Goal: Task Accomplishment & Management: Use online tool/utility

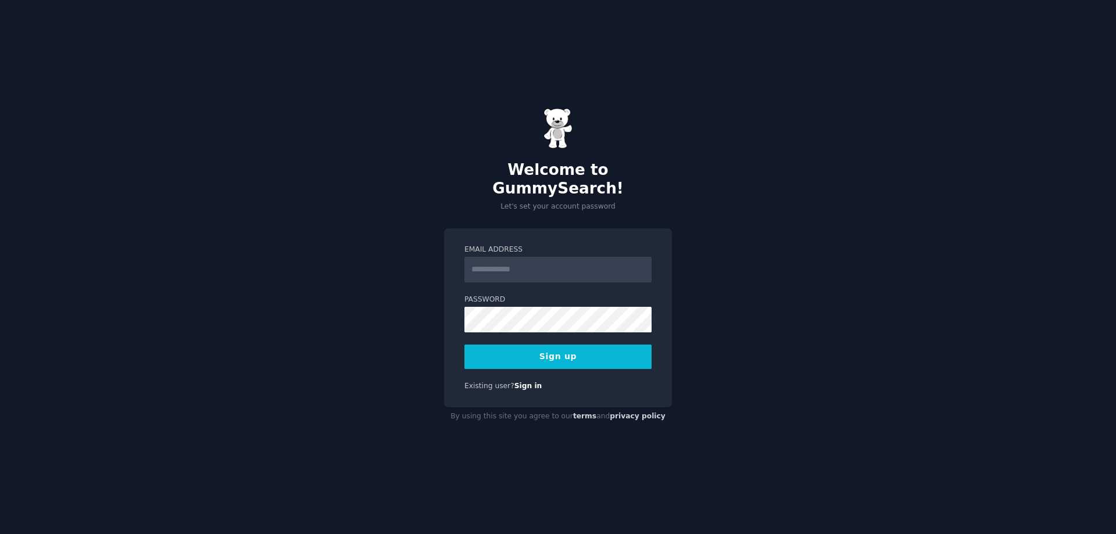
click at [502, 260] on input "Email Address" at bounding box center [557, 270] width 187 height 26
type input "**********"
click at [721, 286] on div "**********" at bounding box center [558, 267] width 1116 height 534
click at [557, 347] on button "Sign up" at bounding box center [557, 357] width 187 height 24
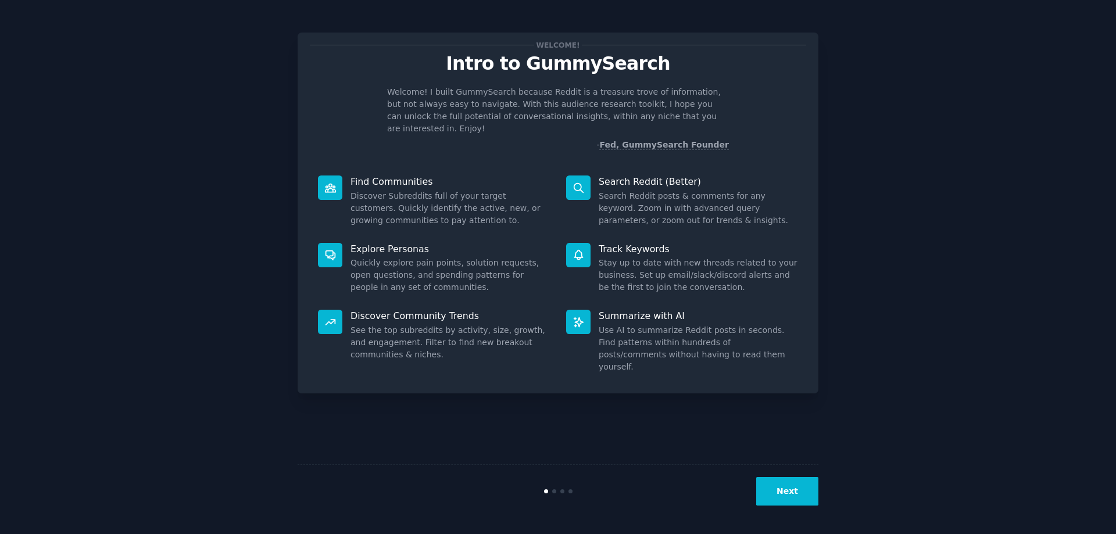
click at [787, 486] on button "Next" at bounding box center [787, 491] width 62 height 28
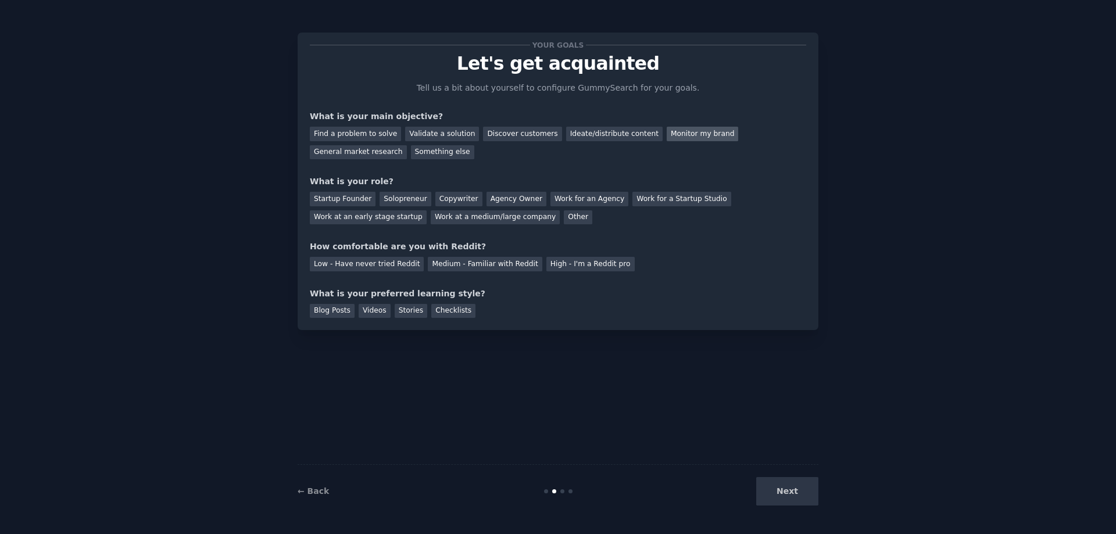
click at [667, 133] on div "Monitor my brand" at bounding box center [702, 134] width 71 height 15
click at [502, 130] on div "Discover customers" at bounding box center [522, 134] width 78 height 15
click at [431, 213] on div "Work at a medium/large company" at bounding box center [495, 217] width 129 height 15
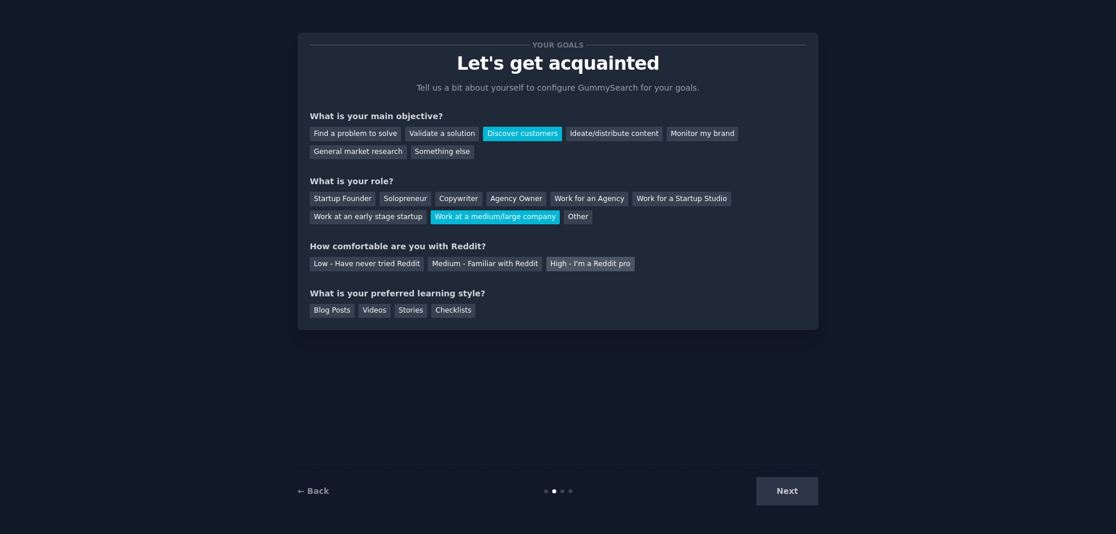
click at [554, 266] on div "High - I'm a Reddit pro" at bounding box center [590, 264] width 88 height 15
click at [469, 264] on div "Medium - Familiar with Reddit" at bounding box center [485, 264] width 114 height 15
click at [449, 309] on div "Checklists" at bounding box center [453, 311] width 44 height 15
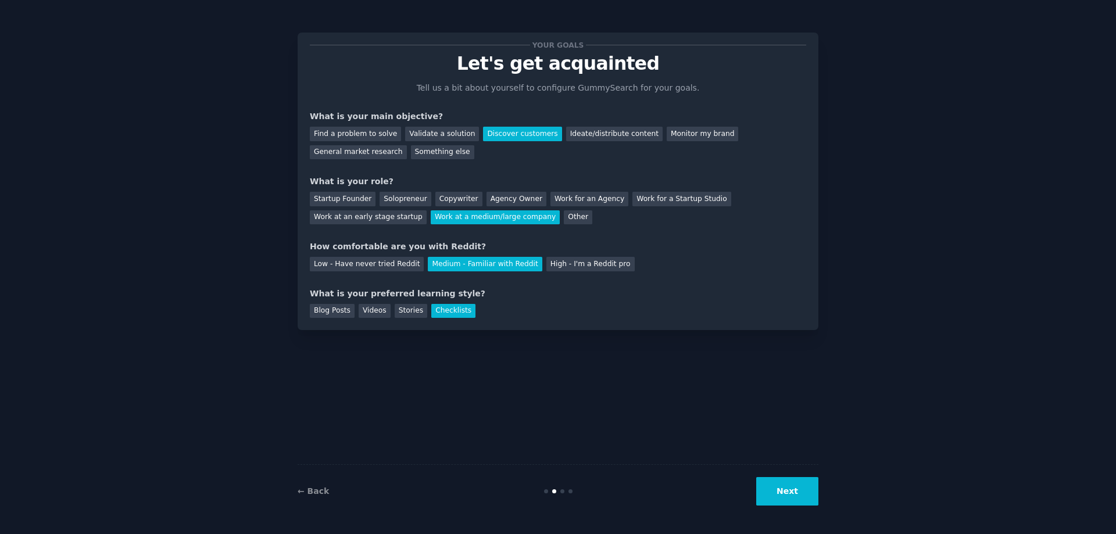
click at [783, 490] on button "Next" at bounding box center [787, 491] width 62 height 28
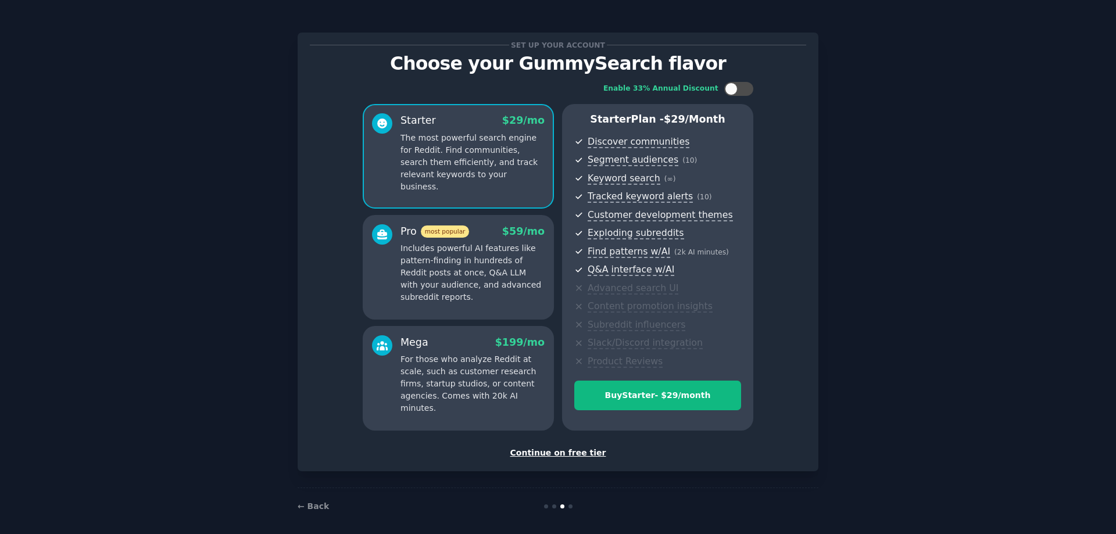
click at [572, 449] on div "Continue on free tier" at bounding box center [558, 453] width 496 height 12
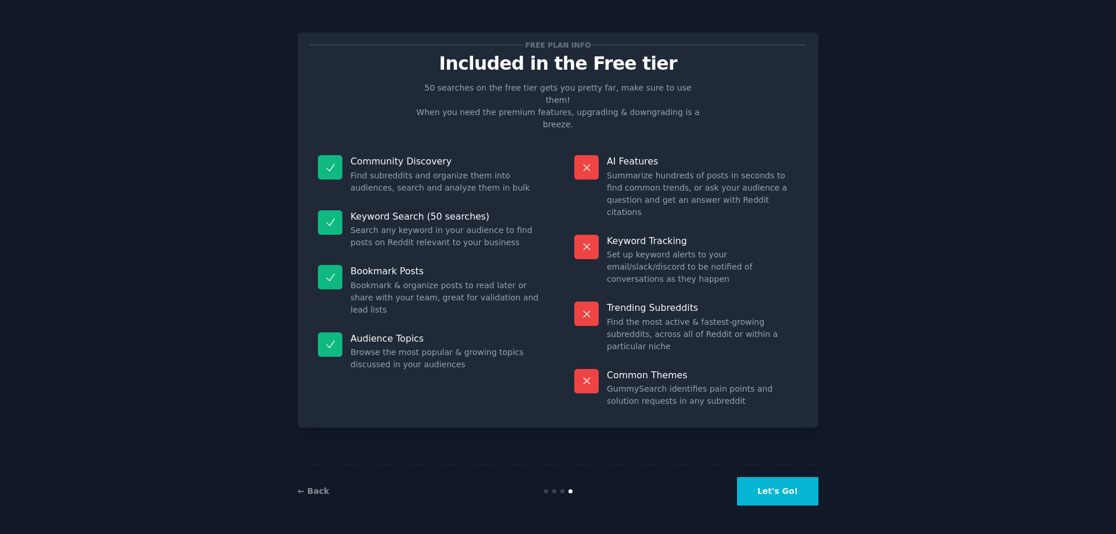
click at [776, 492] on button "Let's Go!" at bounding box center [777, 491] width 81 height 28
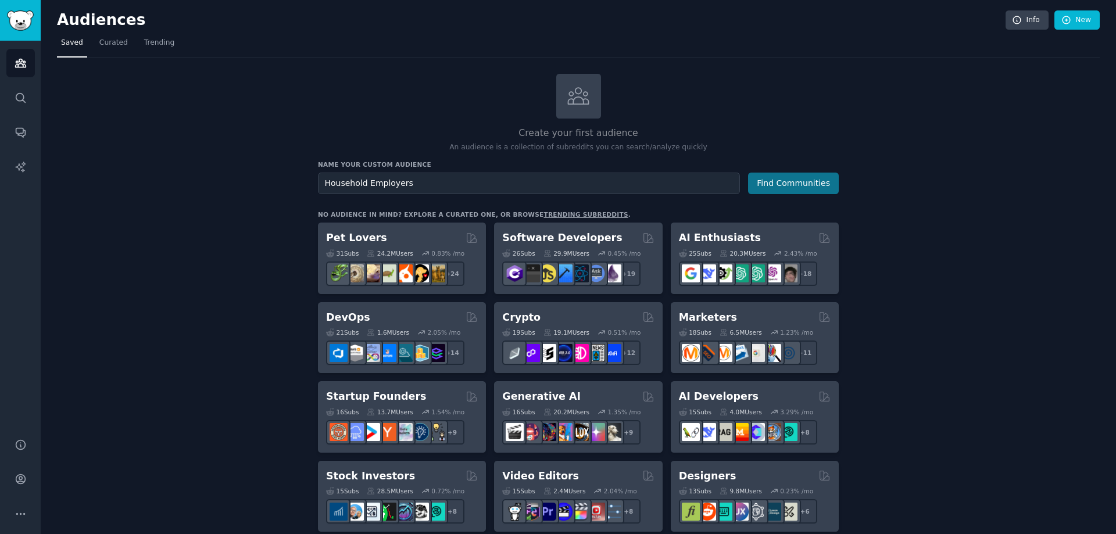
type input "Household Employers"
click at [784, 183] on button "Find Communities" at bounding box center [793, 184] width 91 height 22
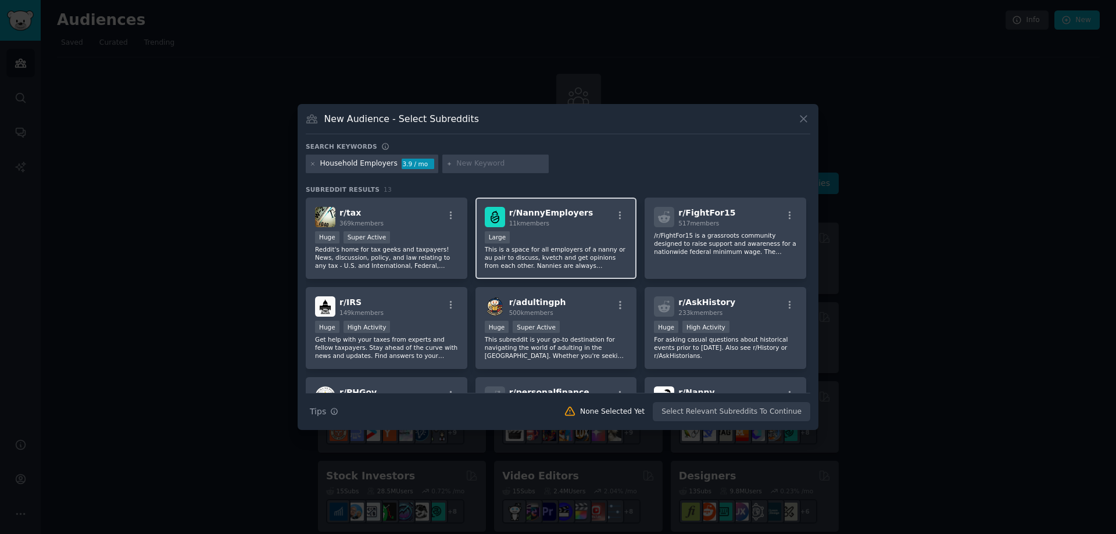
click at [597, 221] on div "r/ NannyEmployers 11k members" at bounding box center [556, 217] width 143 height 20
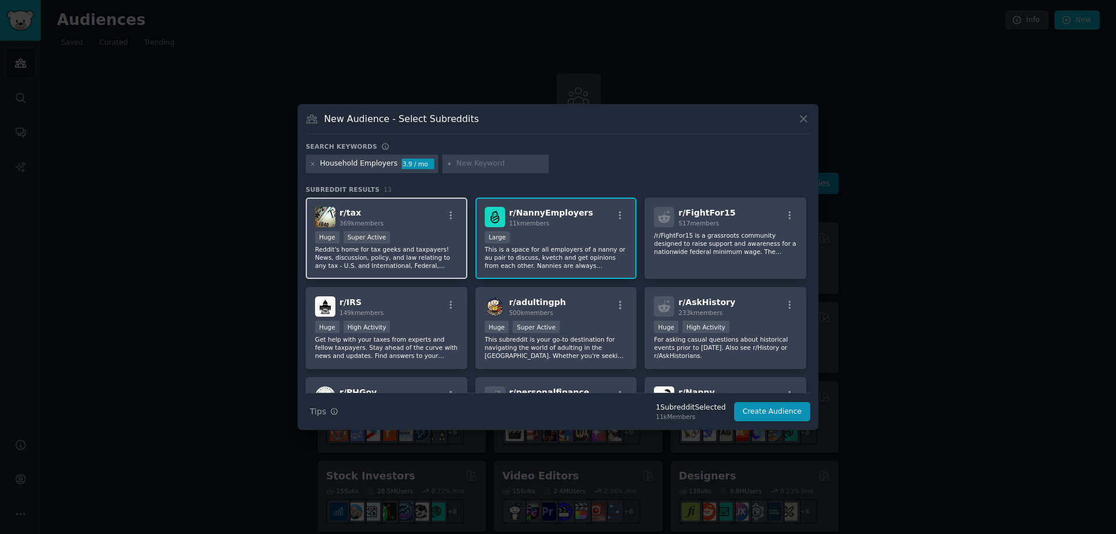
click at [397, 214] on div "r/ tax 369k members" at bounding box center [386, 217] width 143 height 20
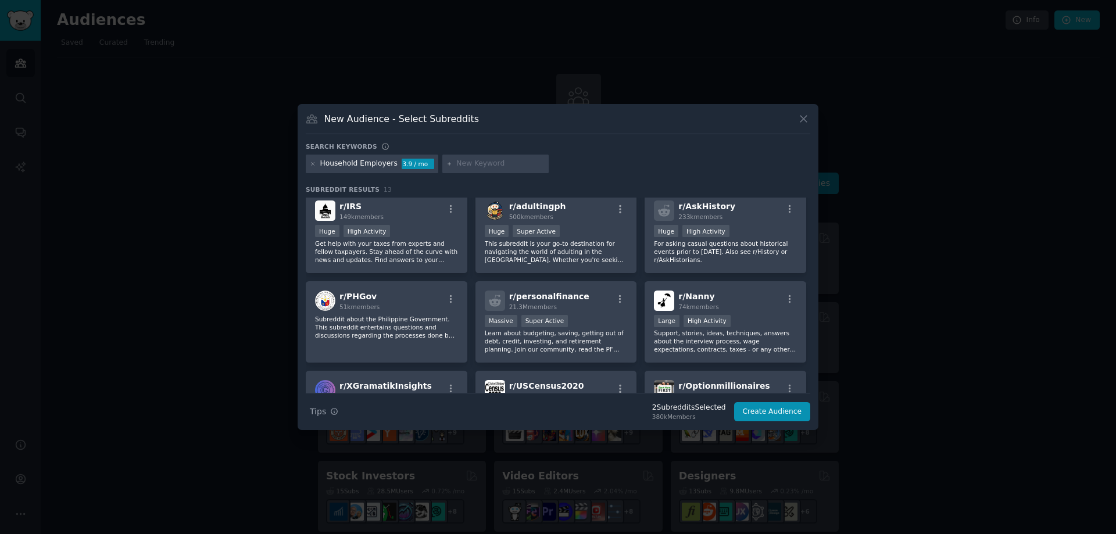
scroll to position [116, 0]
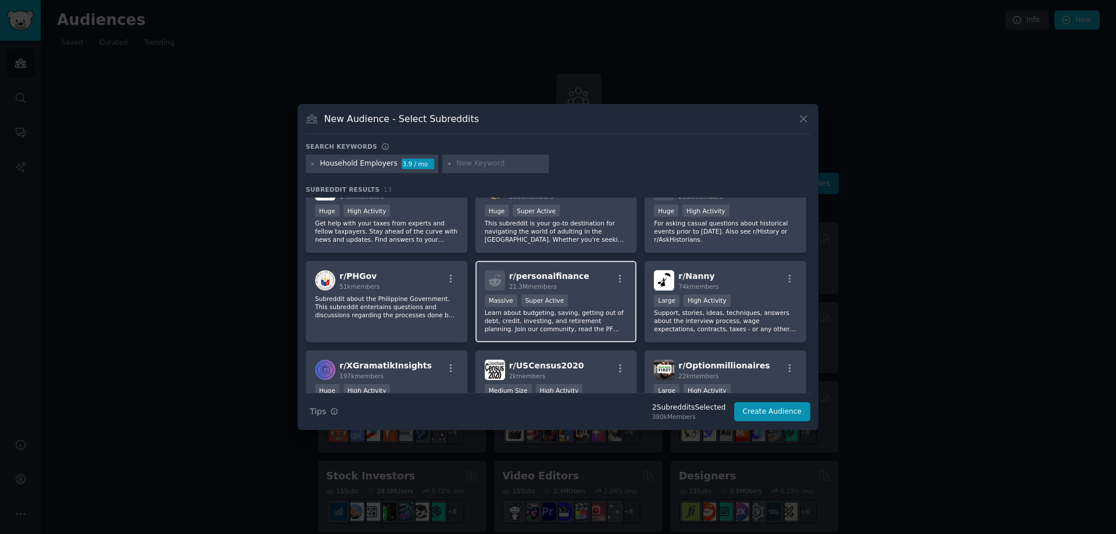
click at [593, 293] on div "r/ personalfinance 21.3M members >= 95th percentile for submissions / day Massi…" at bounding box center [556, 302] width 162 height 82
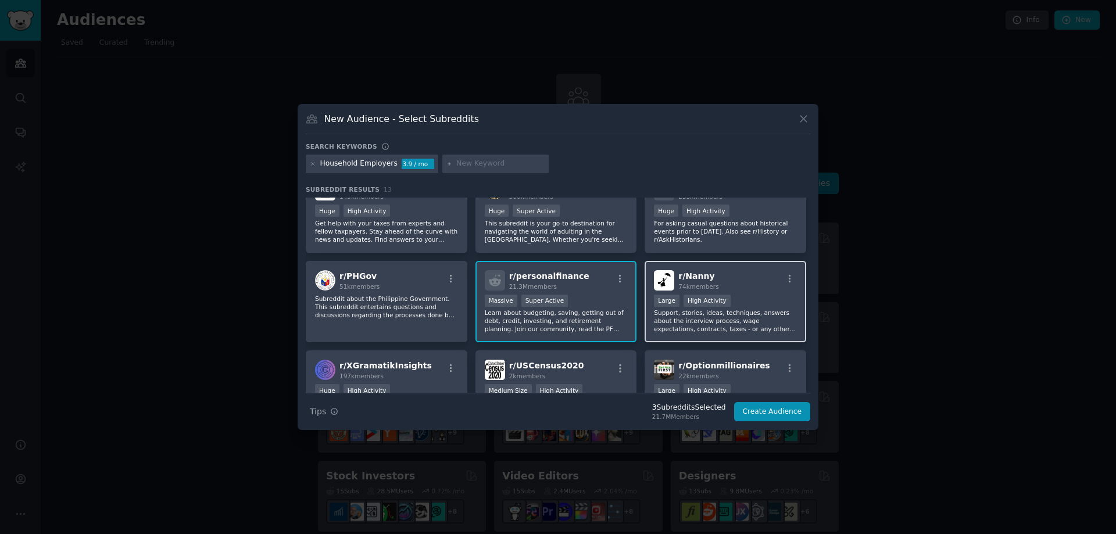
click at [741, 295] on div ">= 80th percentile for submissions / day Large High Activity" at bounding box center [725, 302] width 143 height 15
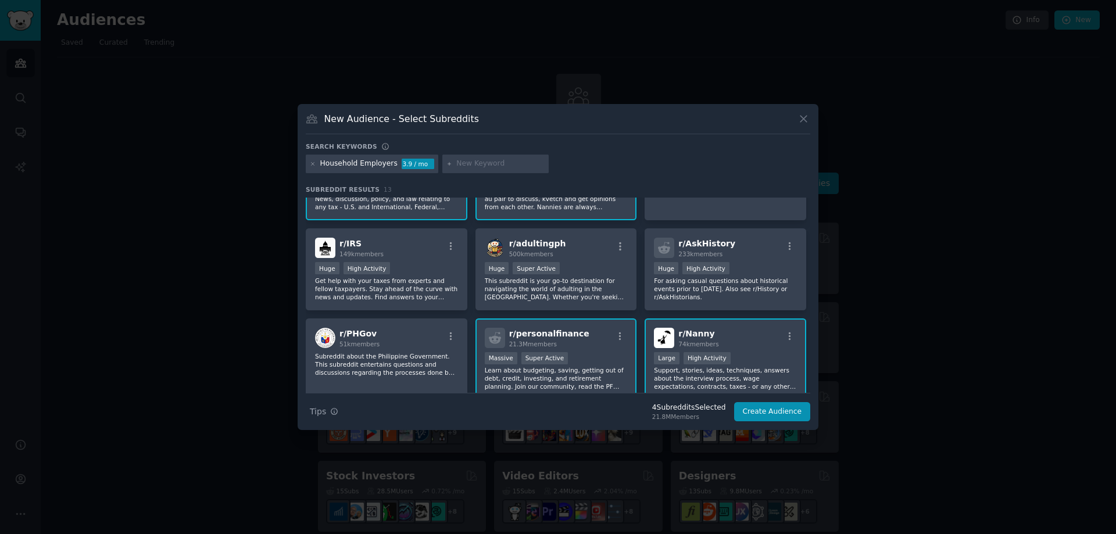
scroll to position [0, 0]
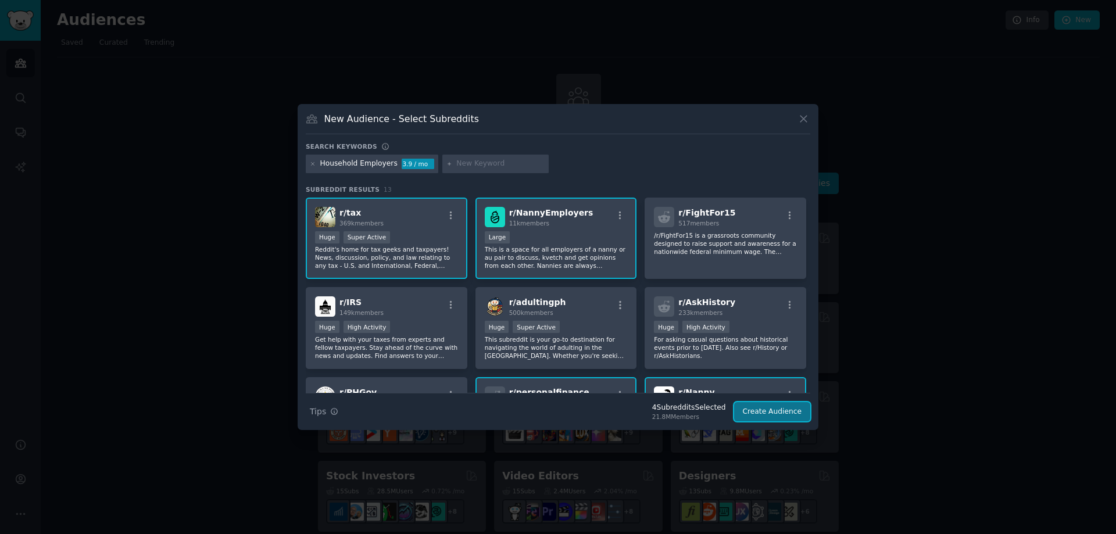
click at [777, 411] on button "Create Audience" at bounding box center [772, 412] width 77 height 20
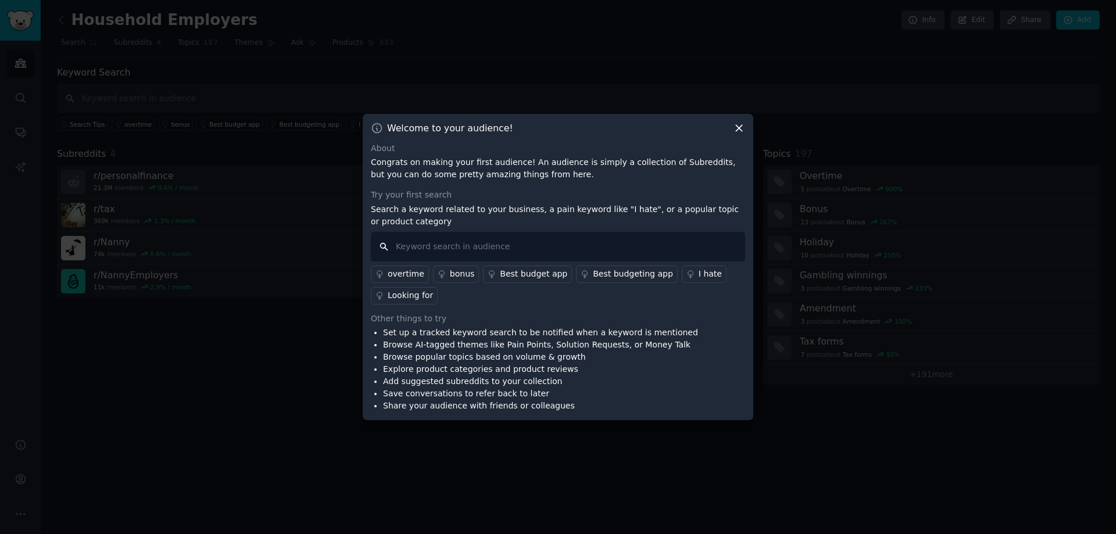
click at [451, 246] on input "text" at bounding box center [558, 247] width 374 height 30
type input "payroll"
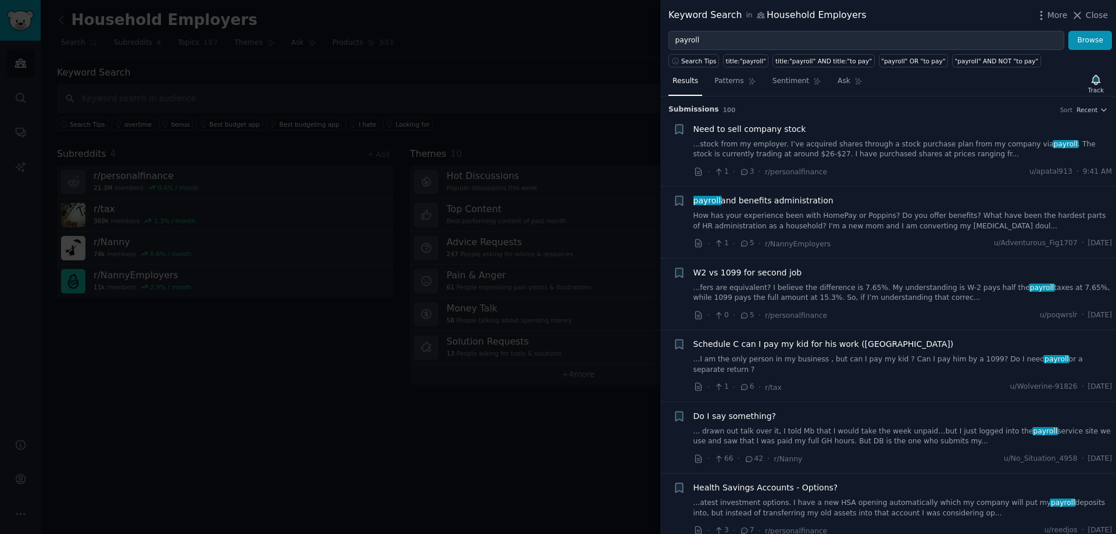
click at [805, 198] on span "payroll and benefits administration" at bounding box center [763, 201] width 140 height 12
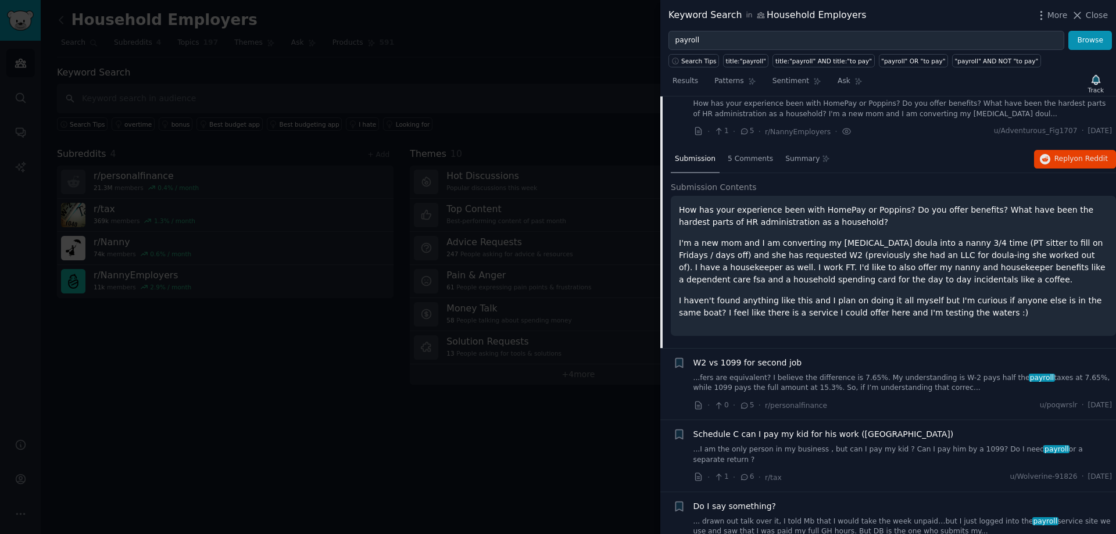
scroll to position [90, 0]
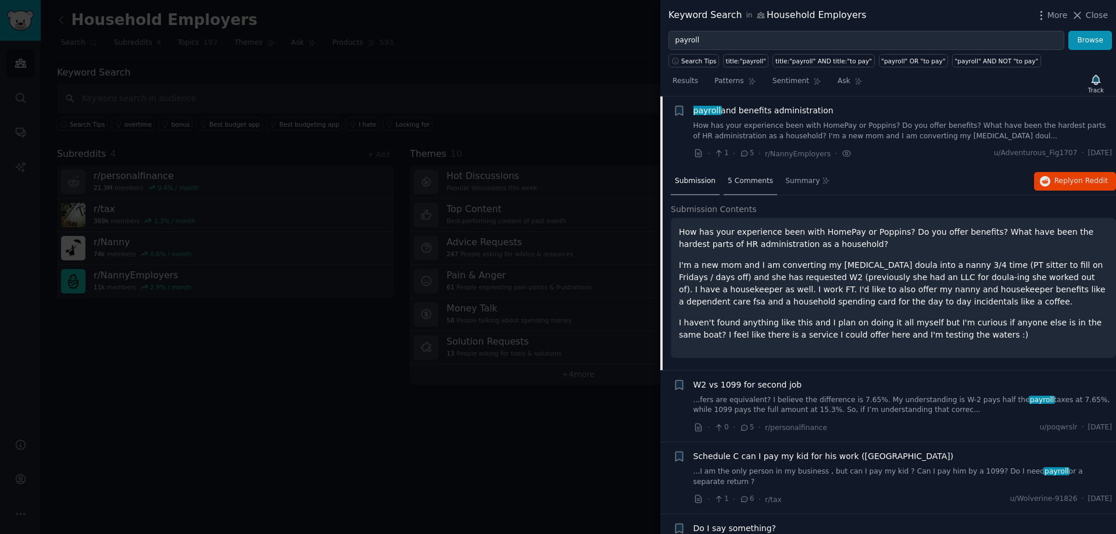
click at [750, 180] on span "5 Comments" at bounding box center [750, 181] width 45 height 10
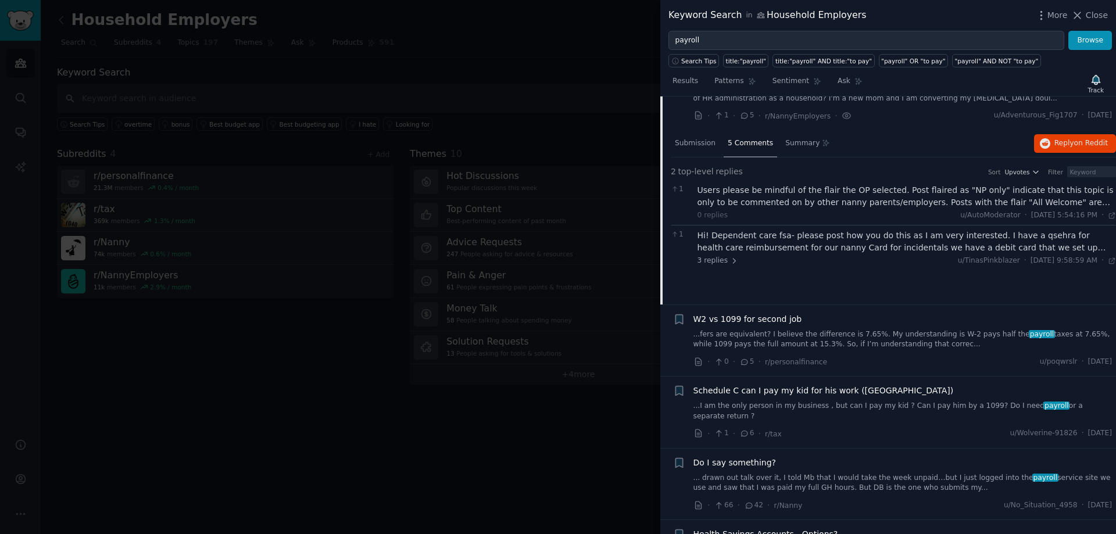
scroll to position [148, 0]
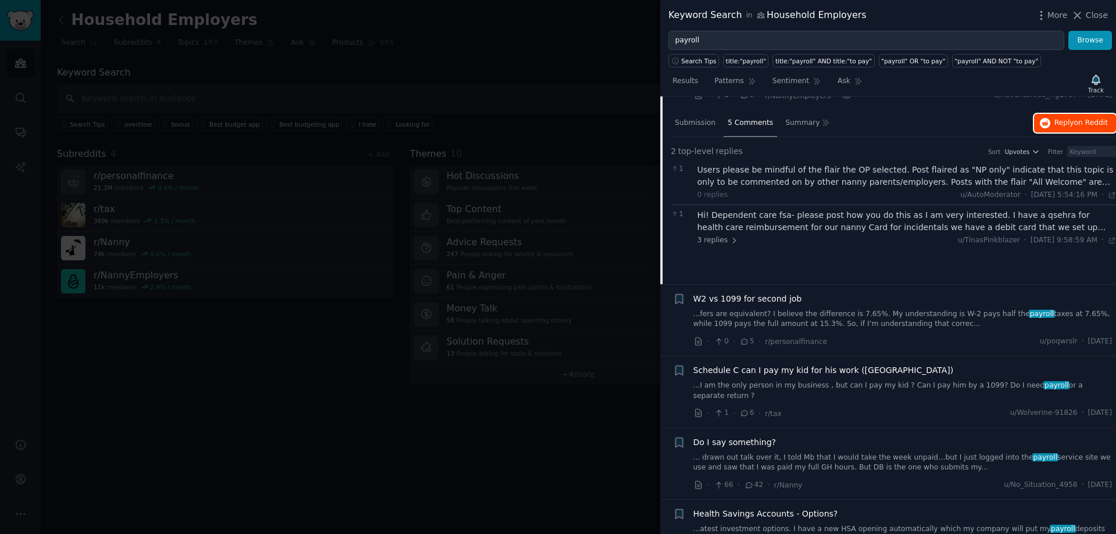
click at [1067, 121] on span "Reply on Reddit" at bounding box center [1080, 123] width 53 height 10
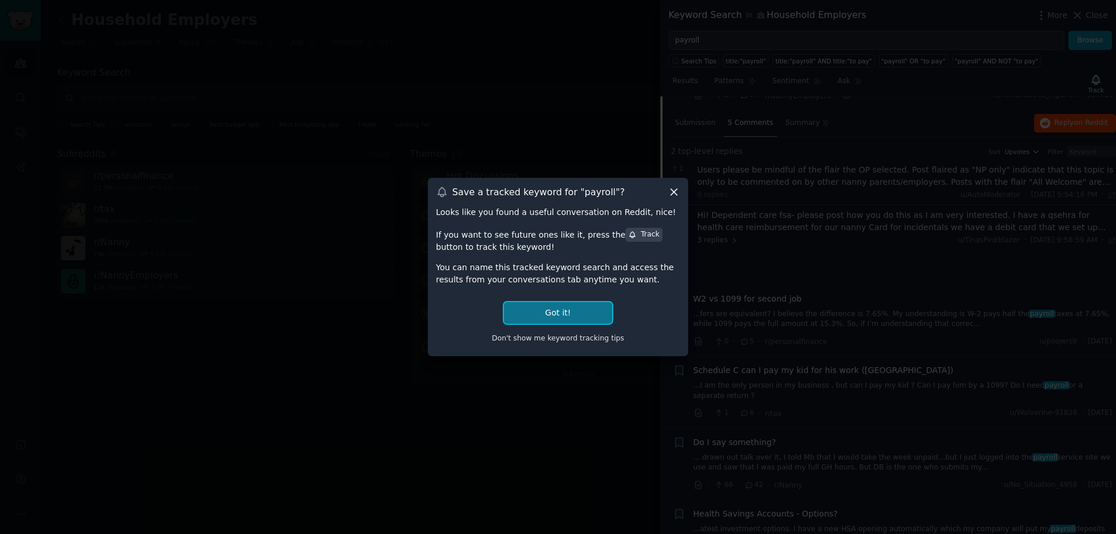
click at [559, 314] on button "Got it!" at bounding box center [558, 313] width 108 height 22
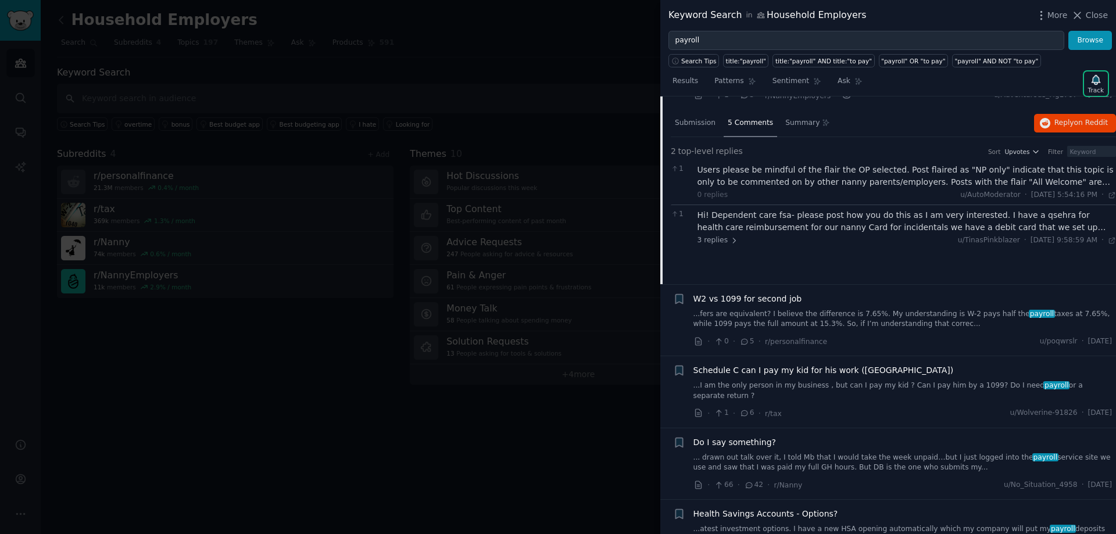
scroll to position [0, 0]
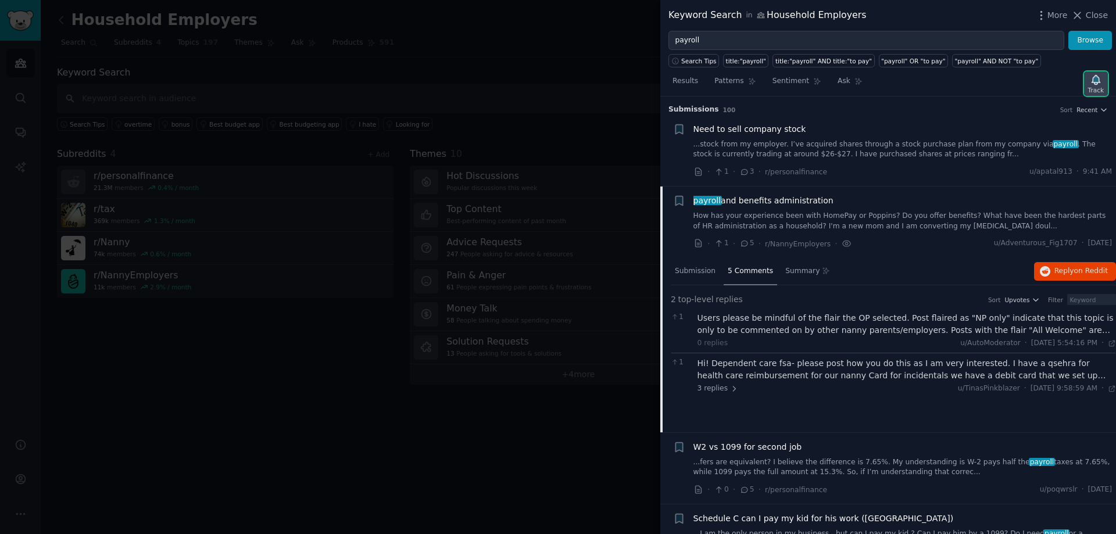
click at [1094, 84] on icon "button" at bounding box center [1096, 80] width 12 height 12
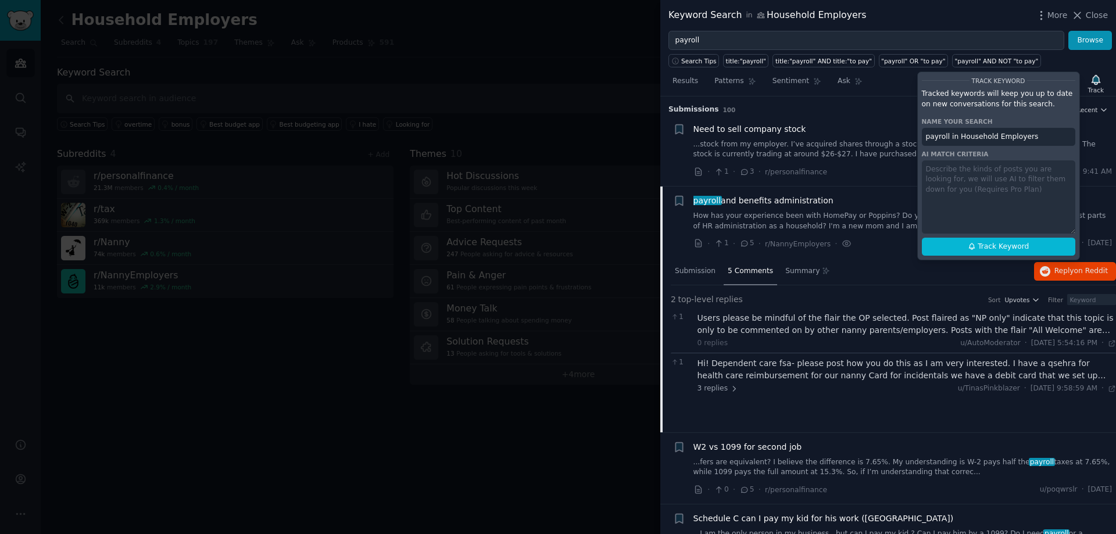
click at [984, 15] on div "Keyword Search in Household Employers More Close" at bounding box center [887, 15] width 439 height 15
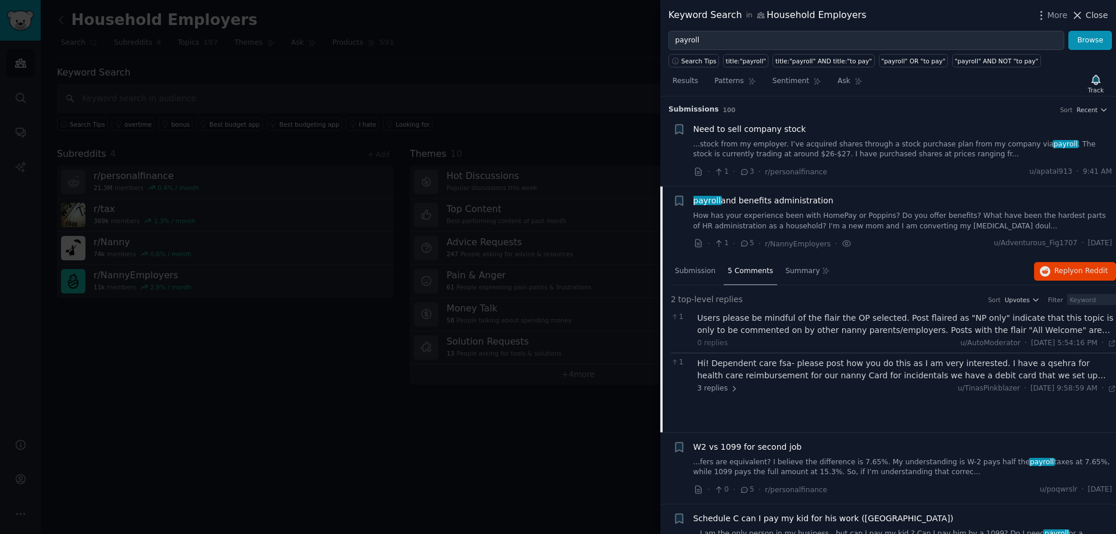
click at [1097, 15] on span "Close" at bounding box center [1097, 15] width 22 height 12
